Goal: Information Seeking & Learning: Understand process/instructions

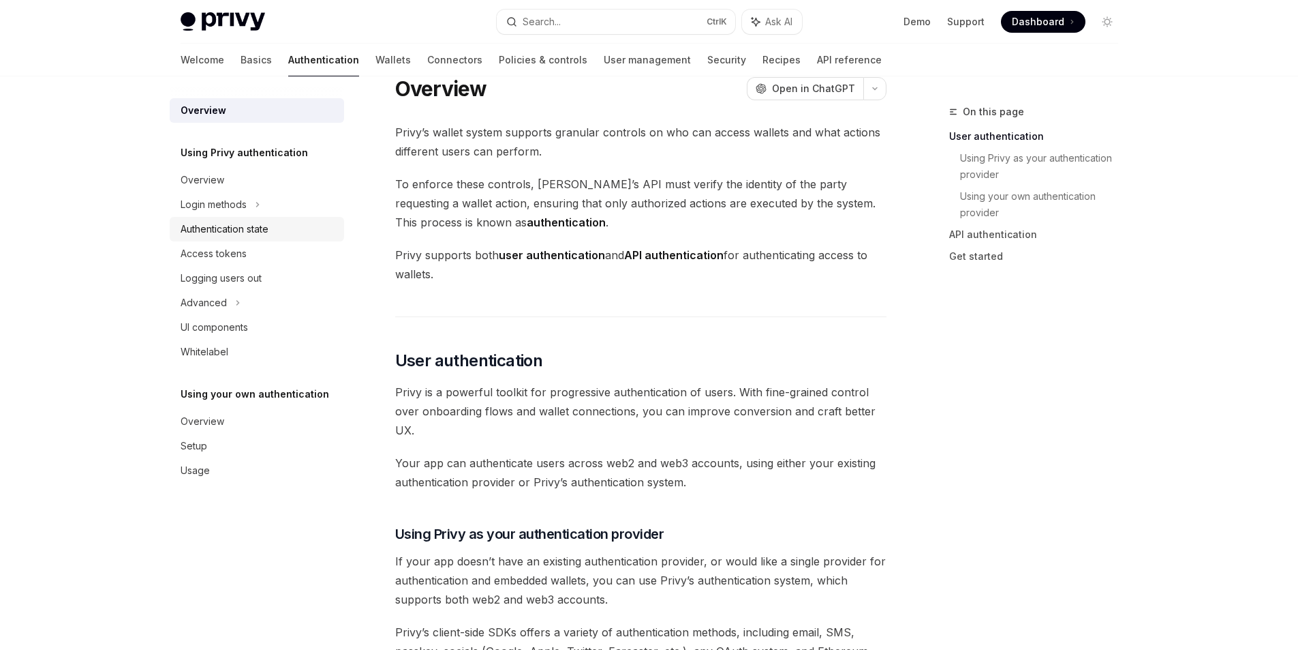
scroll to position [136, 0]
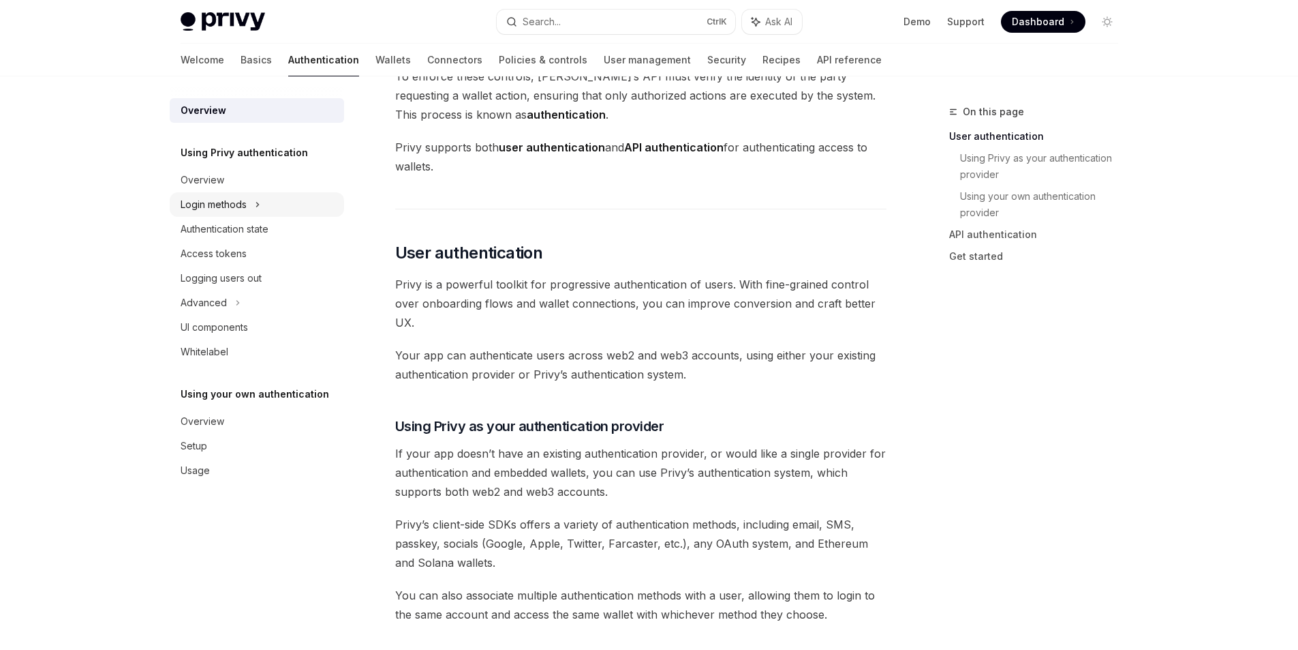
click at [215, 204] on div "Login methods" at bounding box center [214, 204] width 66 height 16
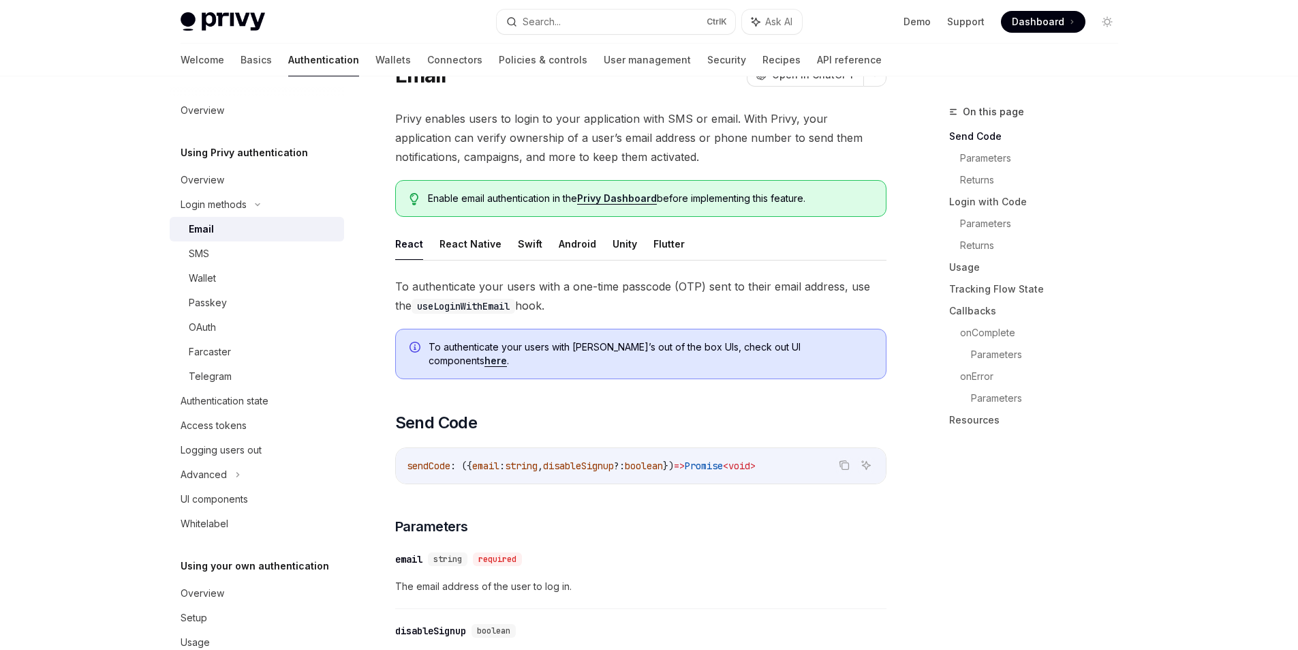
scroll to position [68, 0]
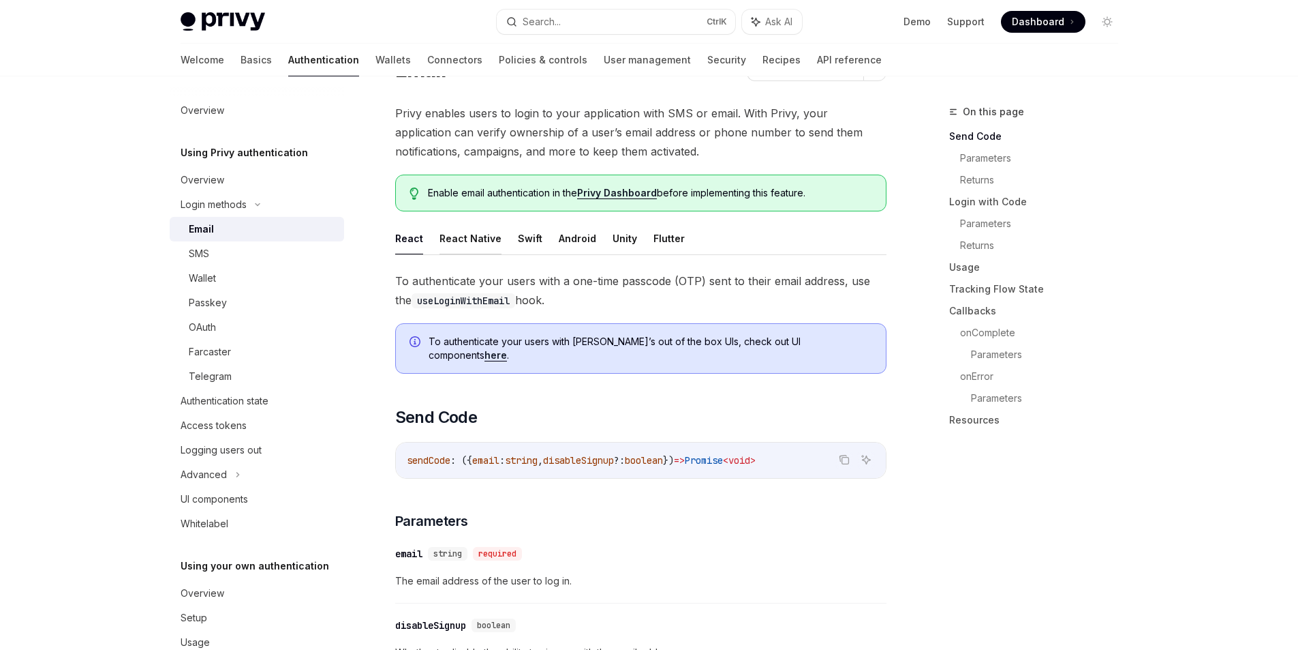
click at [448, 251] on button "React Native" at bounding box center [471, 238] width 62 height 32
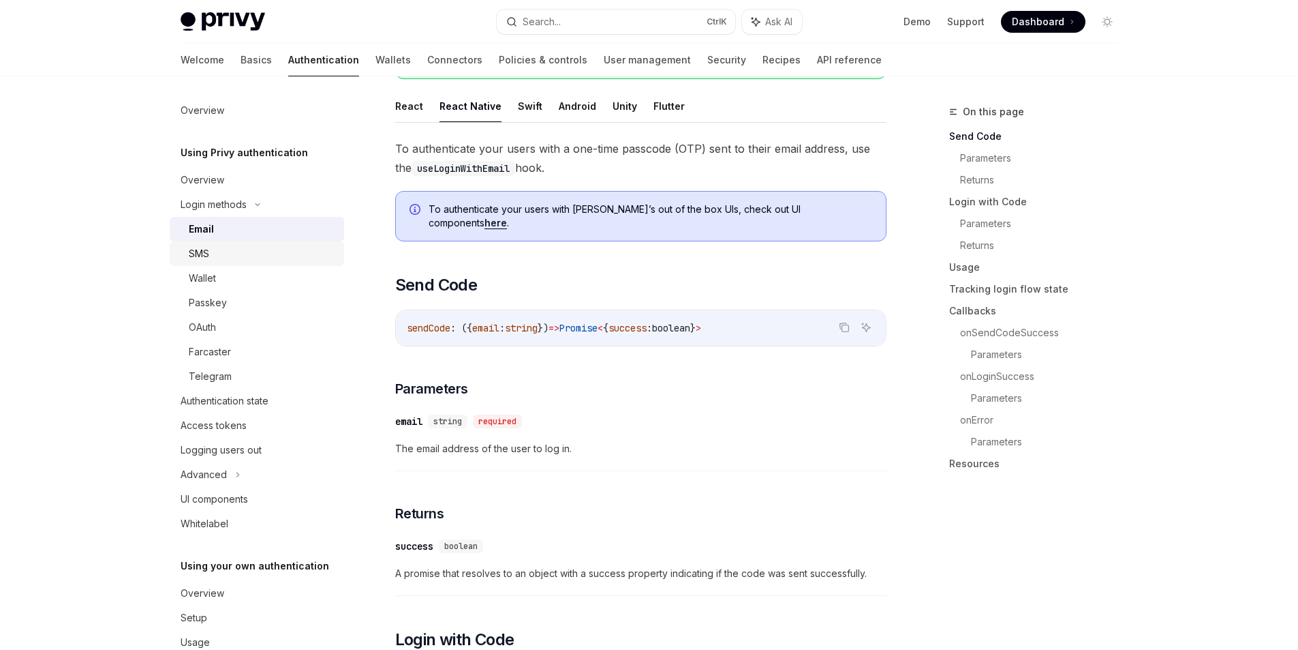
scroll to position [204, 0]
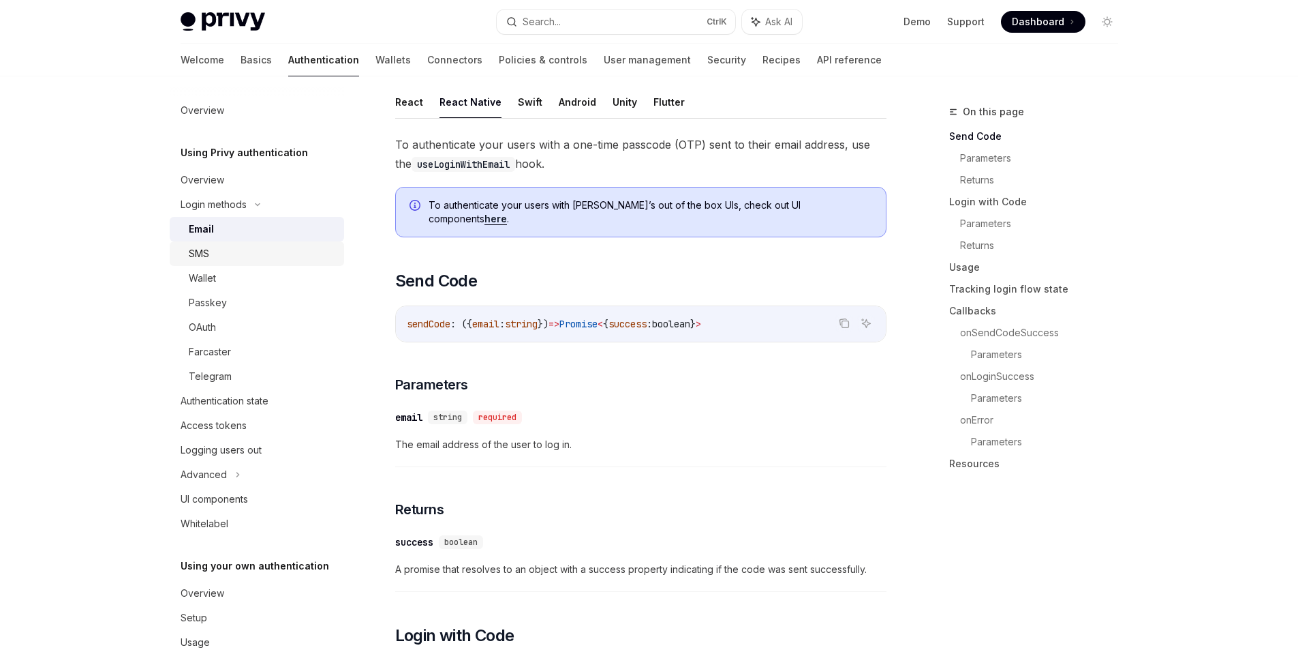
click at [268, 255] on div "SMS" at bounding box center [262, 253] width 147 height 16
type textarea "*"
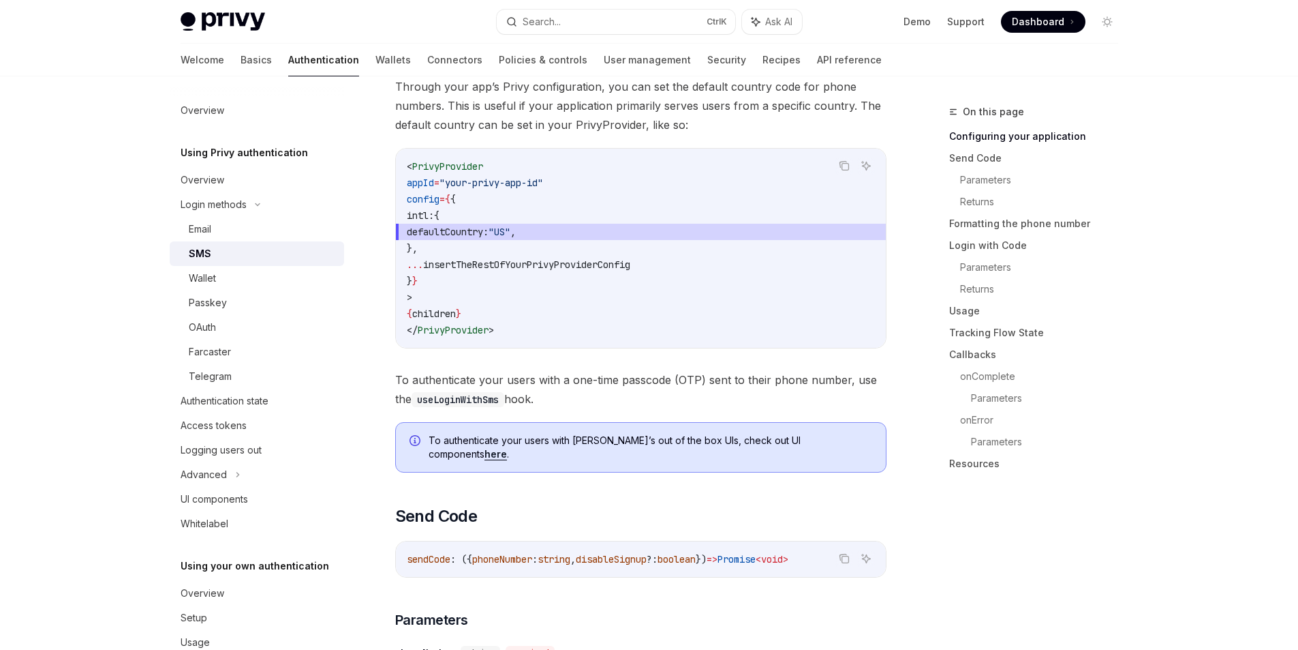
scroll to position [204, 0]
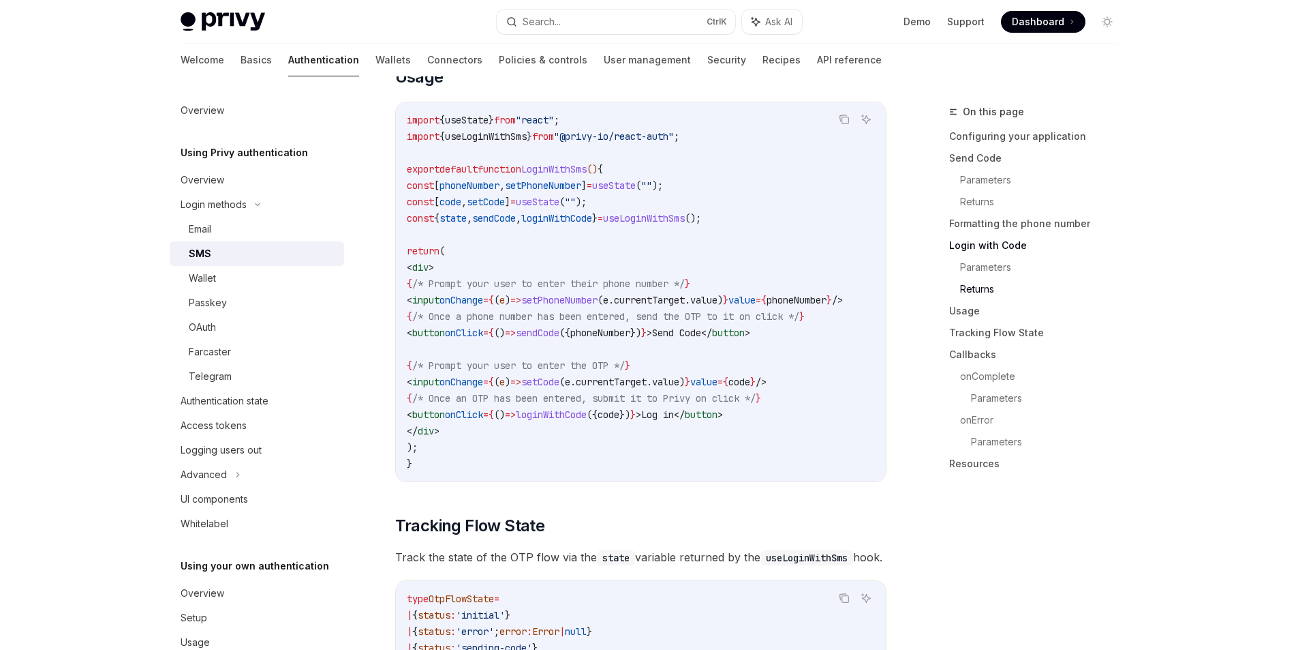
drag, startPoint x: 596, startPoint y: 424, endPoint x: 591, endPoint y: 455, distance: 31.8
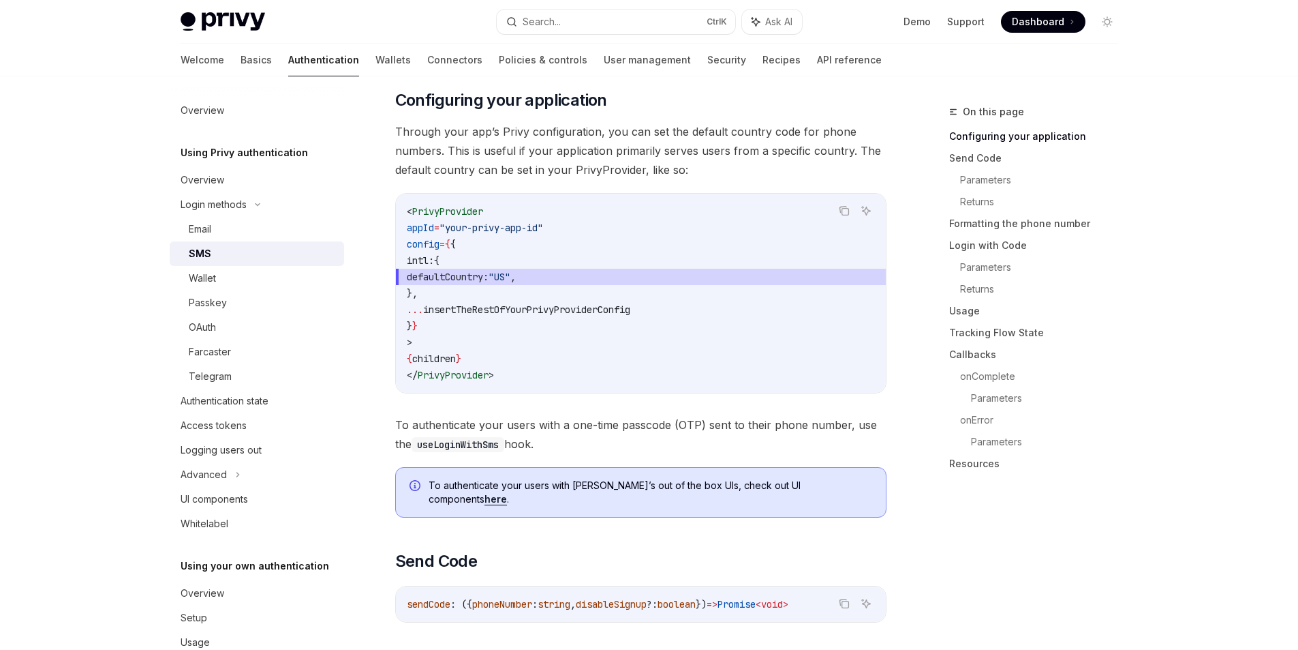
scroll to position [0, 0]
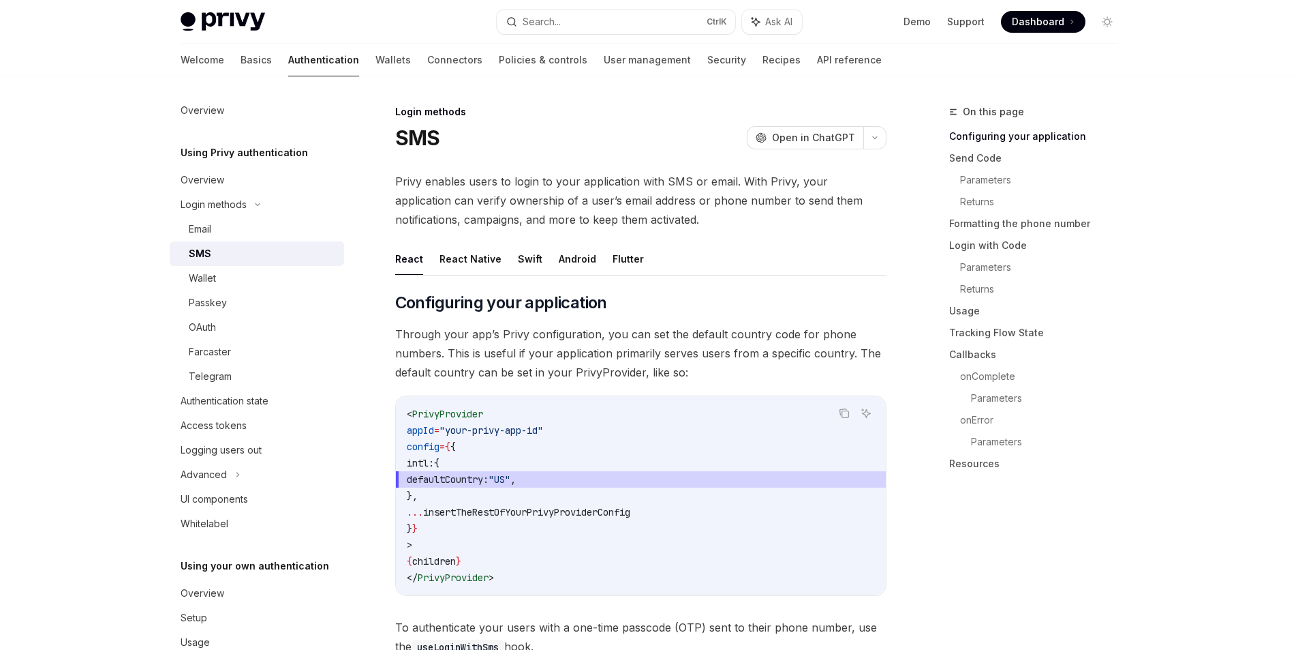
drag, startPoint x: 578, startPoint y: 435, endPoint x: 563, endPoint y: 248, distance: 187.4
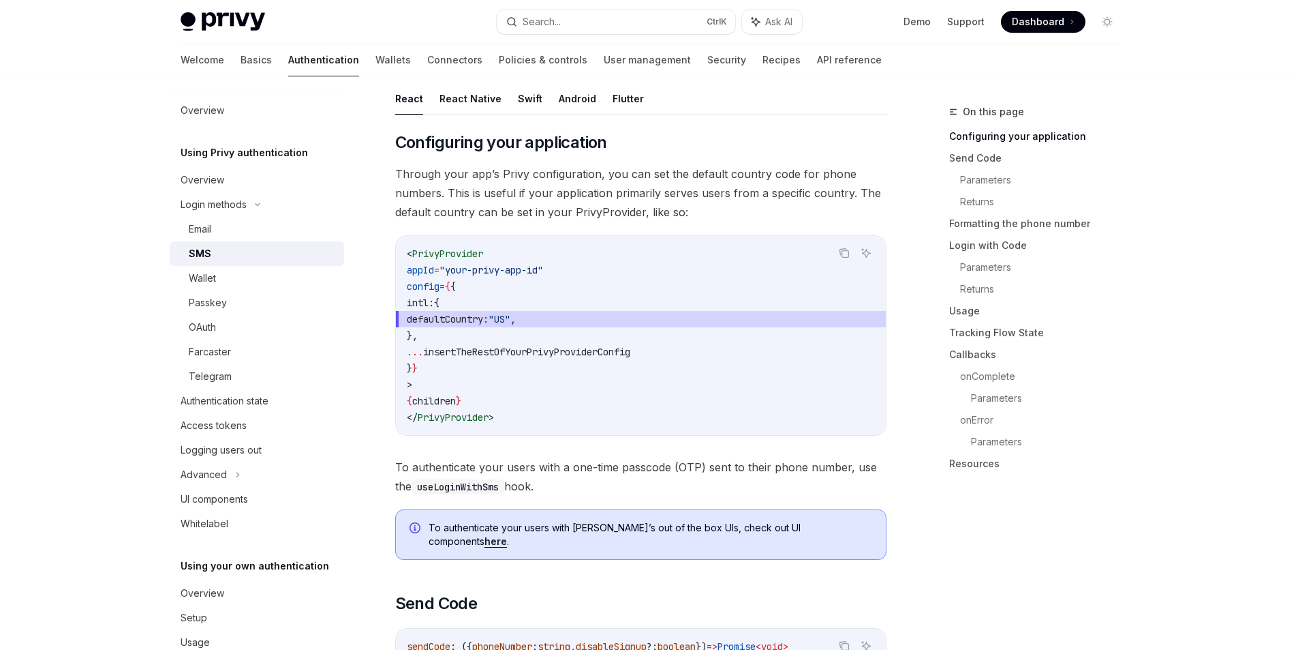
scroll to position [136, 0]
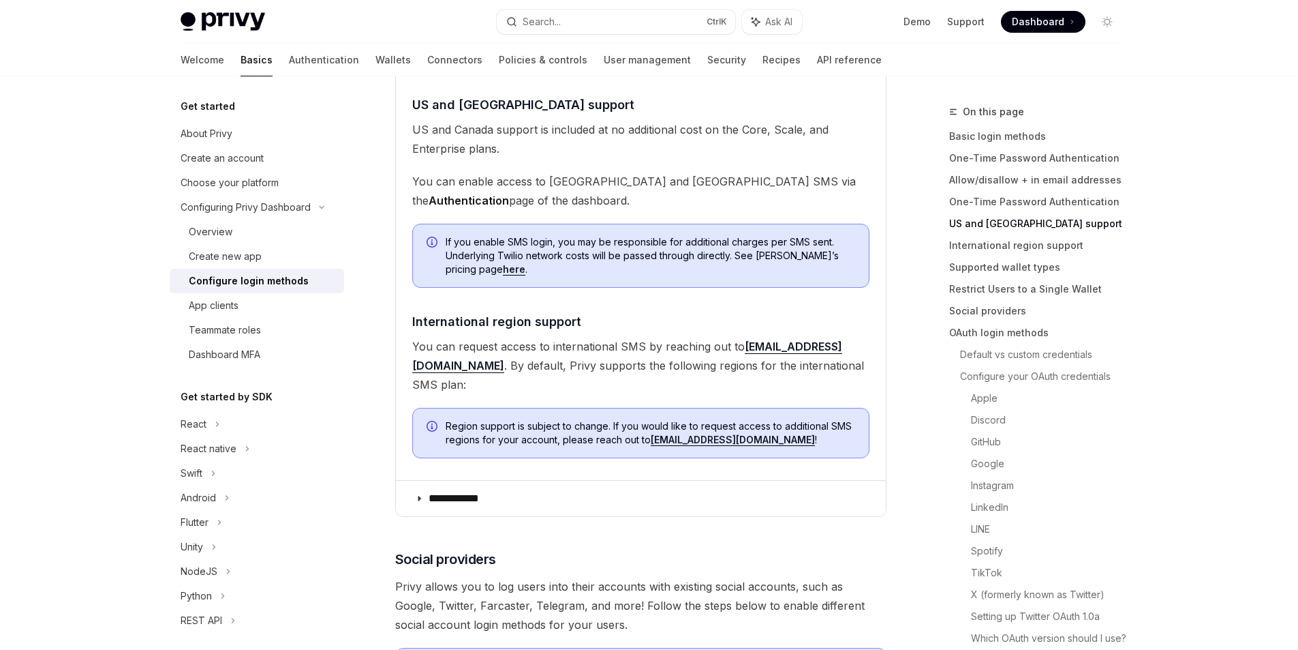
scroll to position [545, 0]
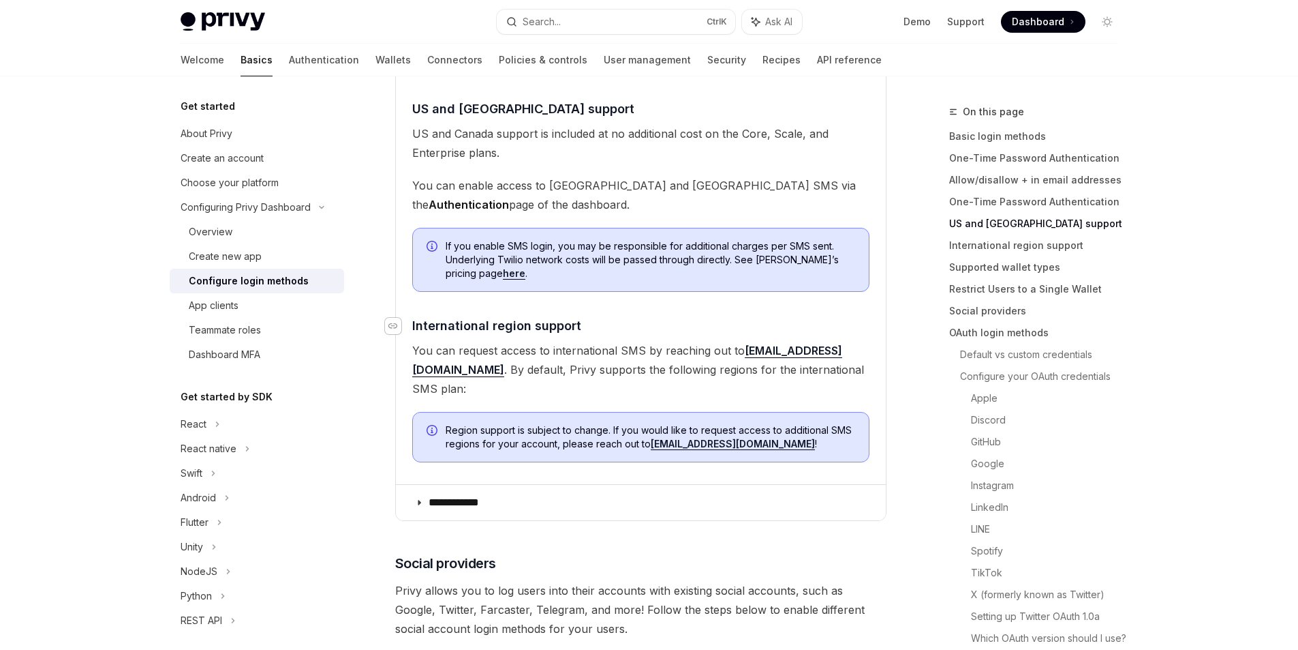
click at [390, 324] on icon "Navigate to header" at bounding box center [394, 325] width 10 height 5
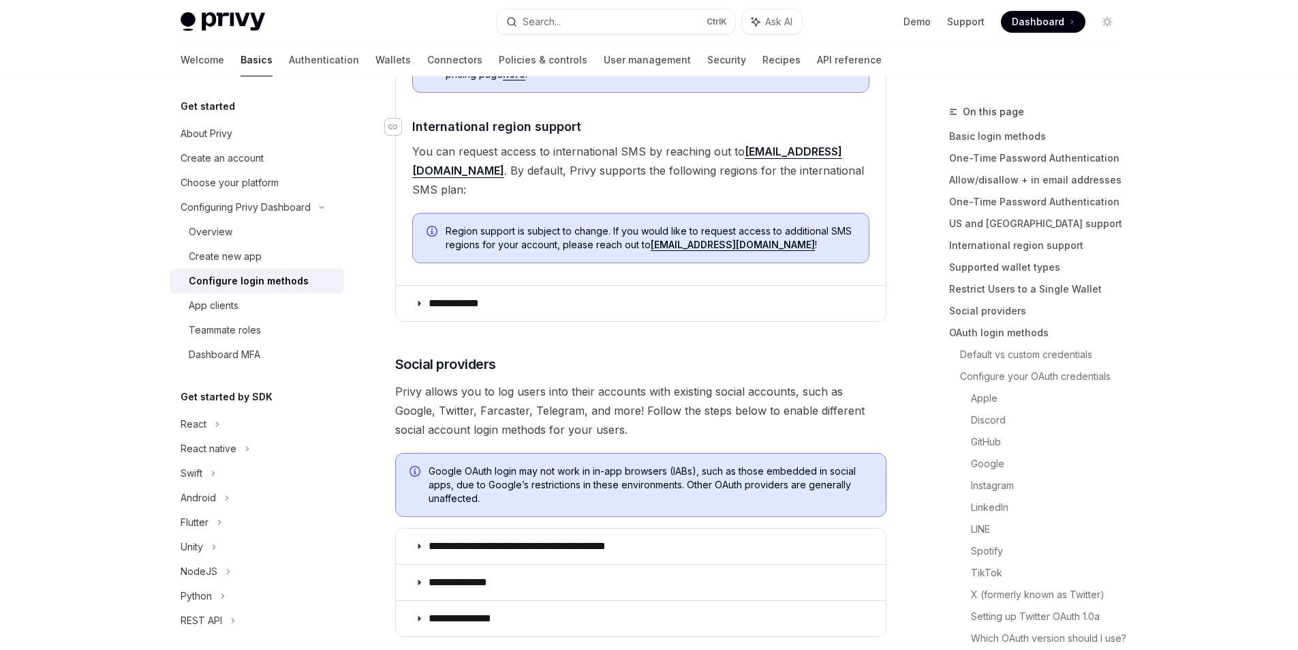
scroll to position [758, 0]
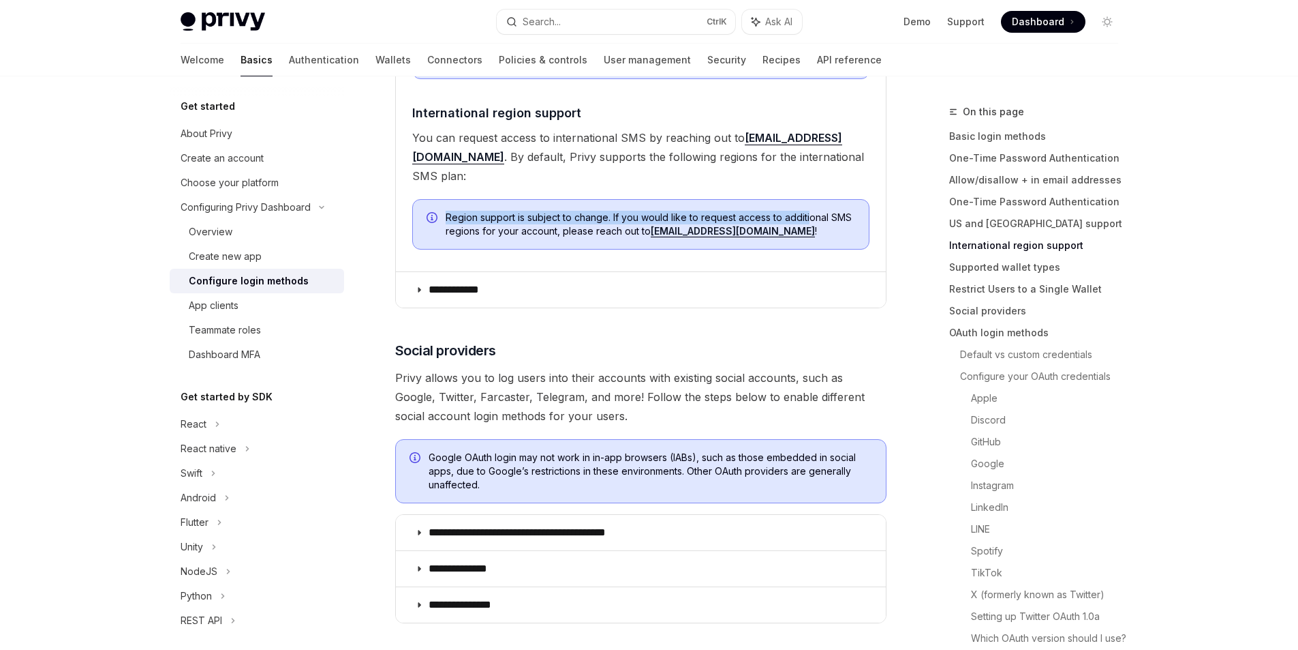
drag, startPoint x: 802, startPoint y: 155, endPoint x: 810, endPoint y: 176, distance: 22.7
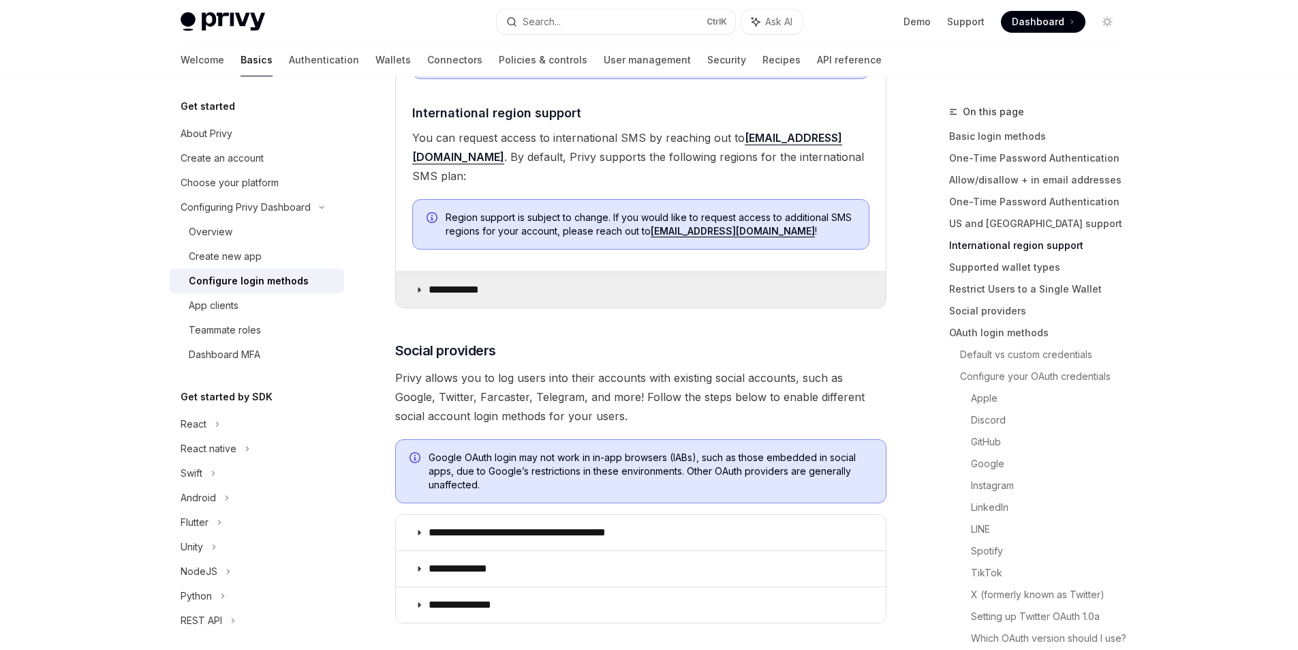
click at [658, 272] on summary "**********" at bounding box center [641, 289] width 490 height 35
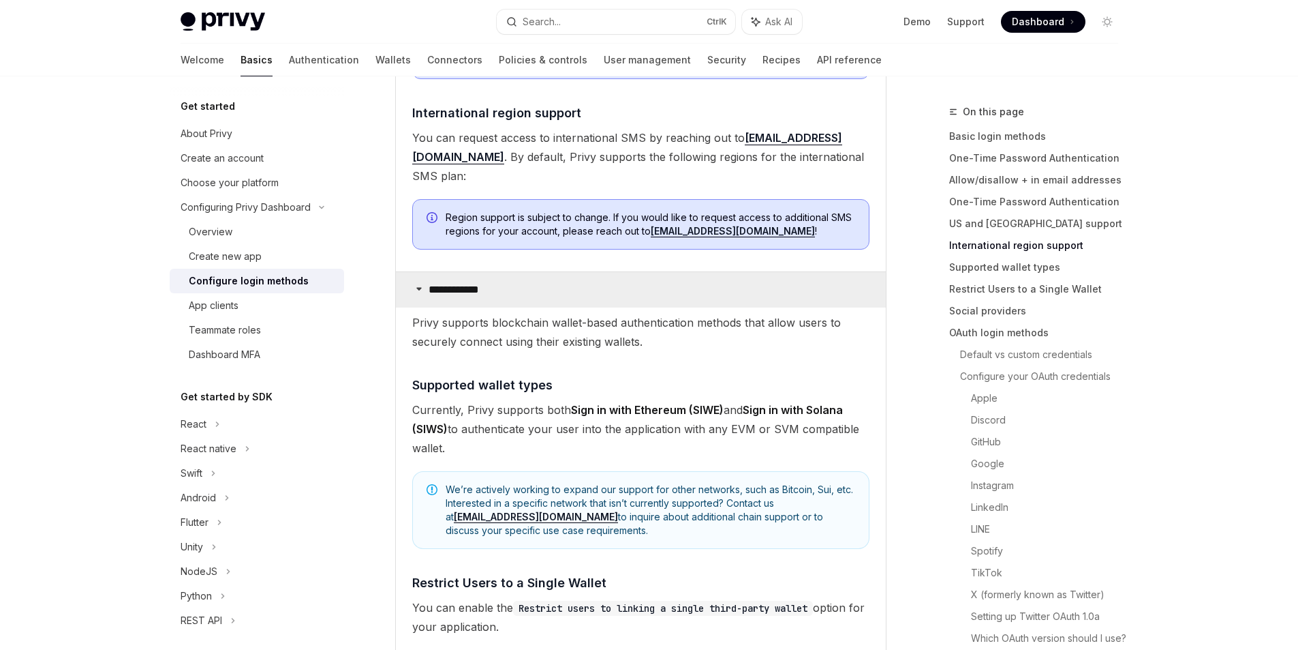
click at [658, 272] on summary "**********" at bounding box center [641, 289] width 490 height 35
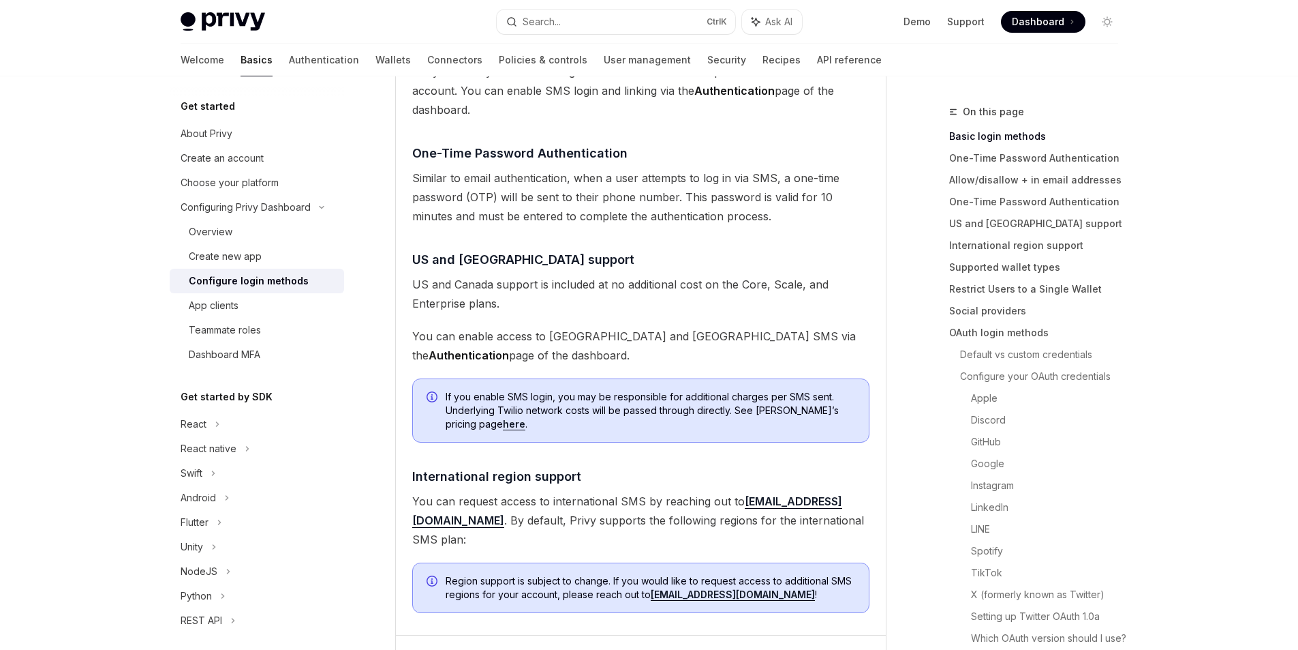
scroll to position [395, 0]
drag, startPoint x: 664, startPoint y: 511, endPoint x: 625, endPoint y: 510, distance: 38.9
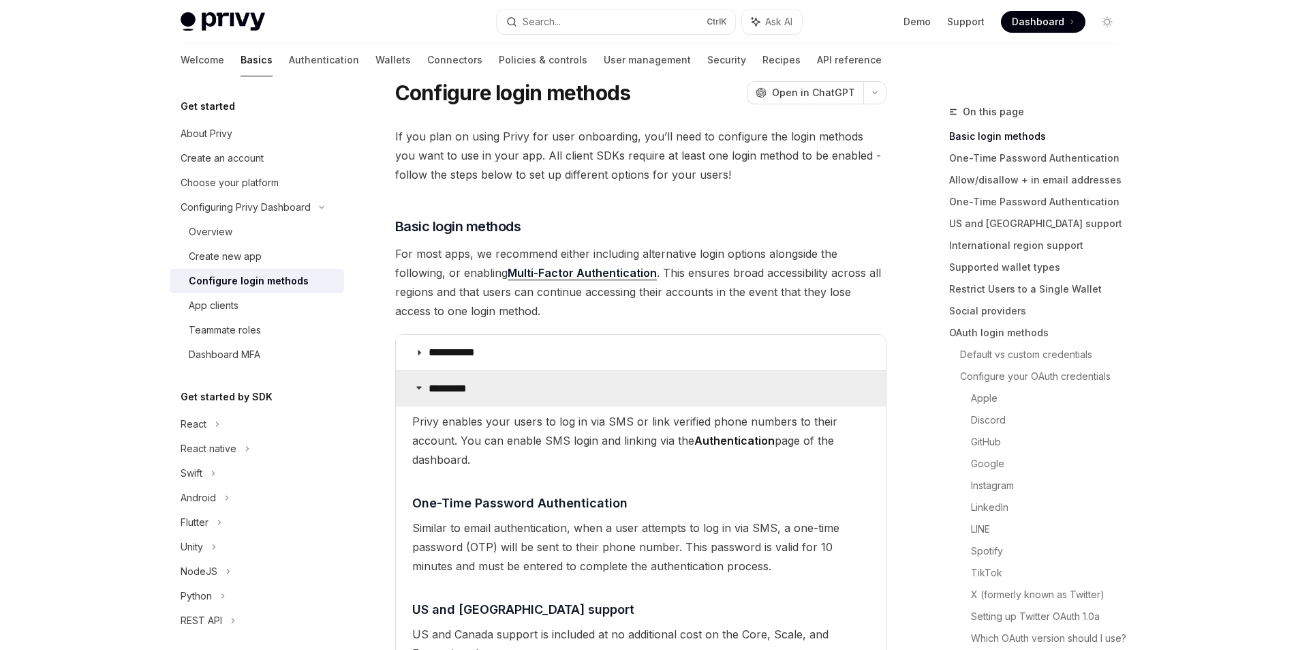
scroll to position [0, 0]
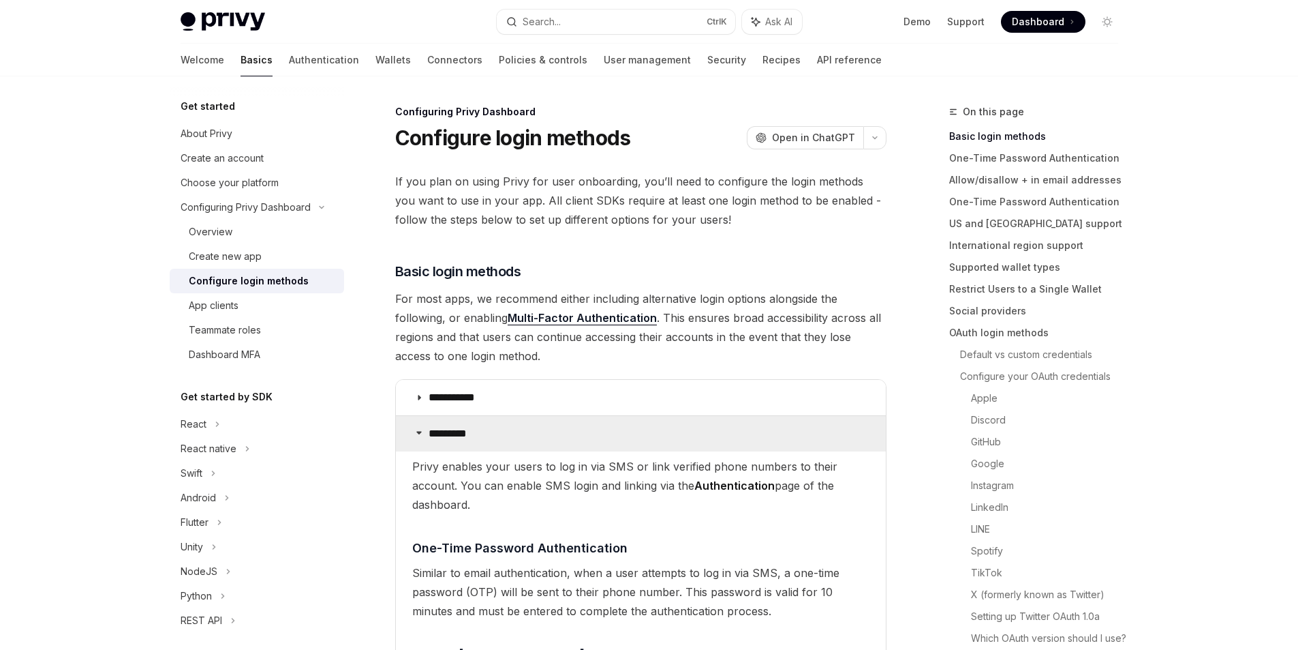
drag, startPoint x: 613, startPoint y: 502, endPoint x: 605, endPoint y: 354, distance: 147.4
click at [453, 425] on summary "*********" at bounding box center [641, 433] width 490 height 35
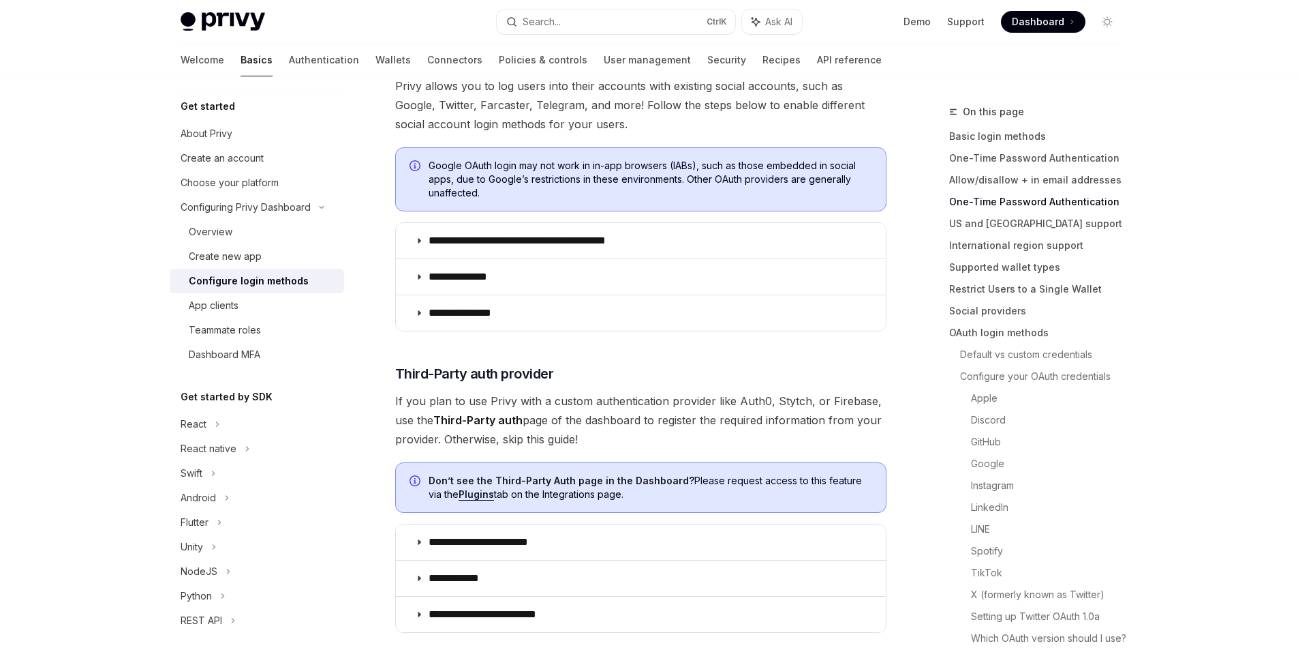
scroll to position [477, 0]
